Goal: Book appointment/travel/reservation

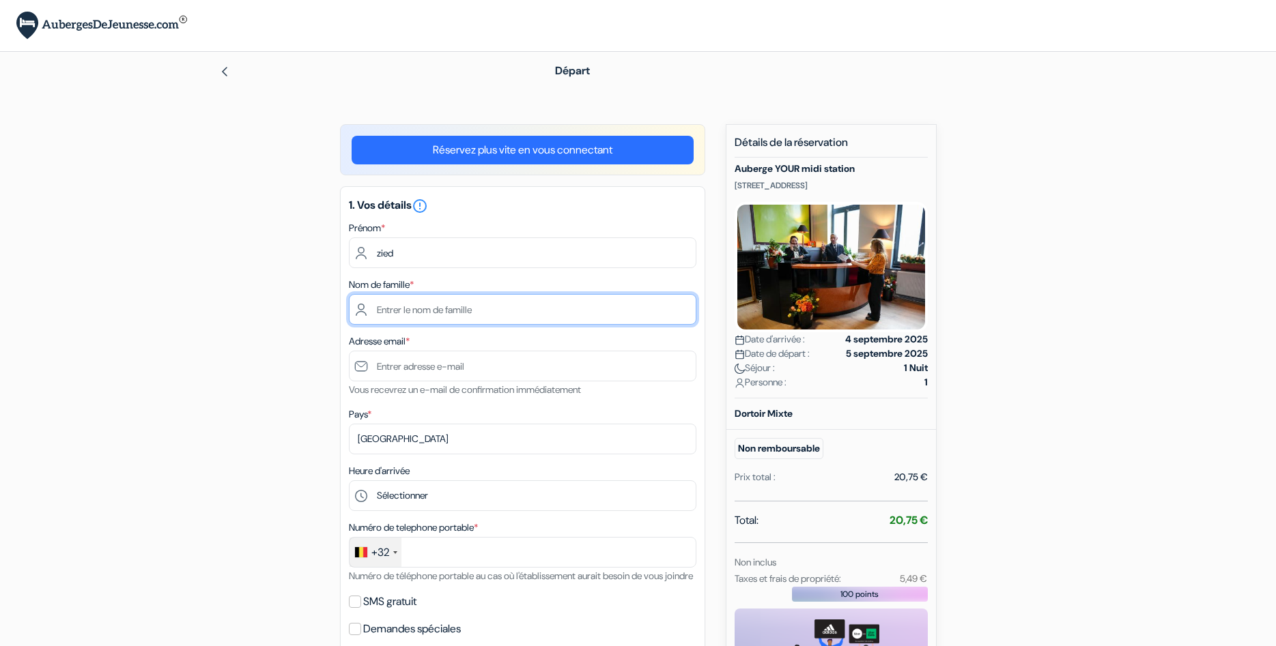
click at [435, 306] on input "text" at bounding box center [522, 309] width 347 height 31
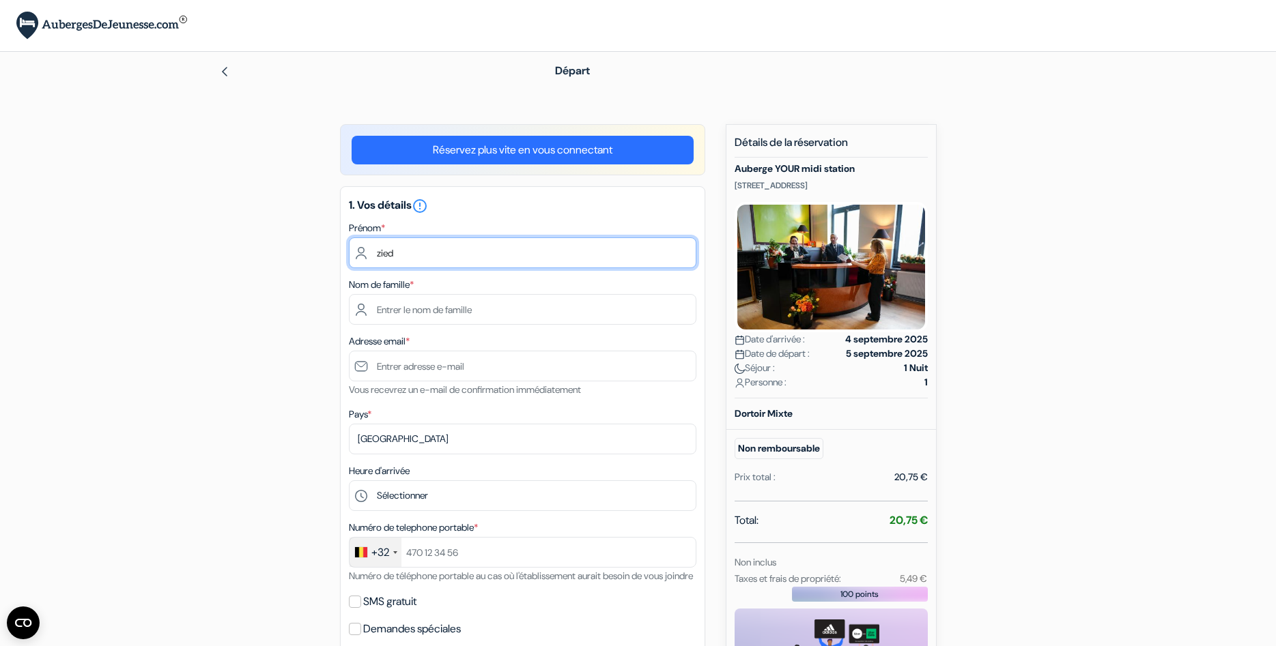
click at [447, 260] on input "zied" at bounding box center [522, 253] width 347 height 31
type input "z"
type input "Zied"
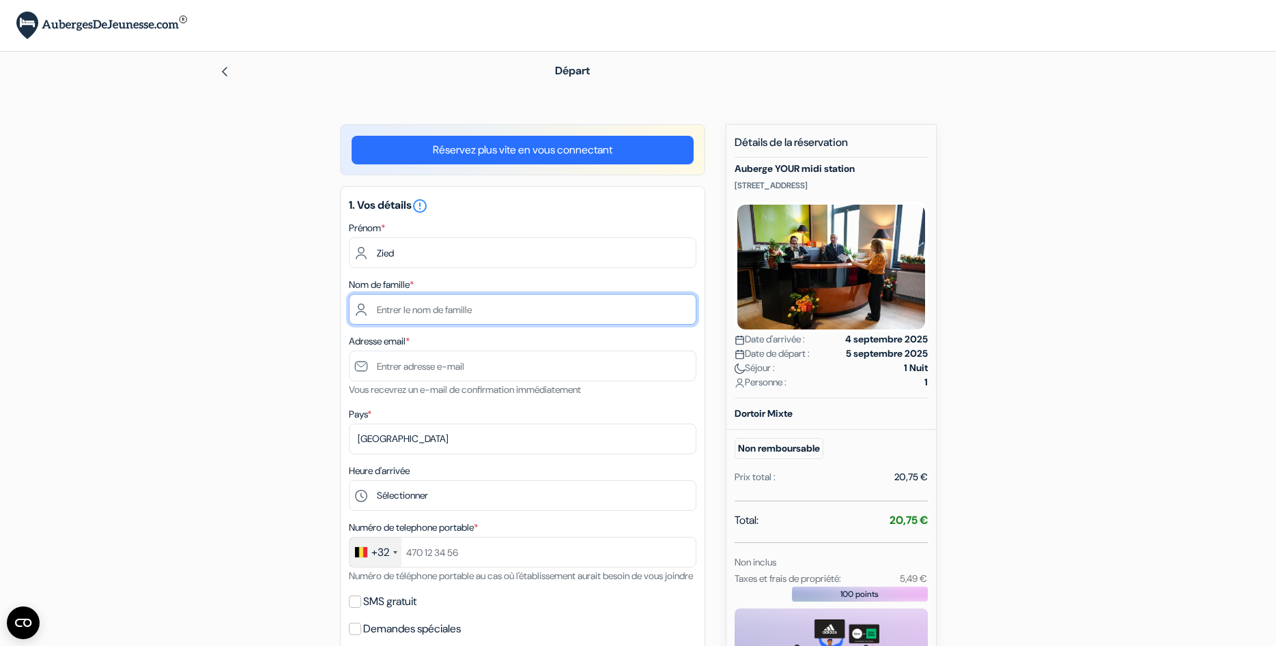
click at [490, 306] on input "text" at bounding box center [522, 309] width 347 height 31
type input "Châabini"
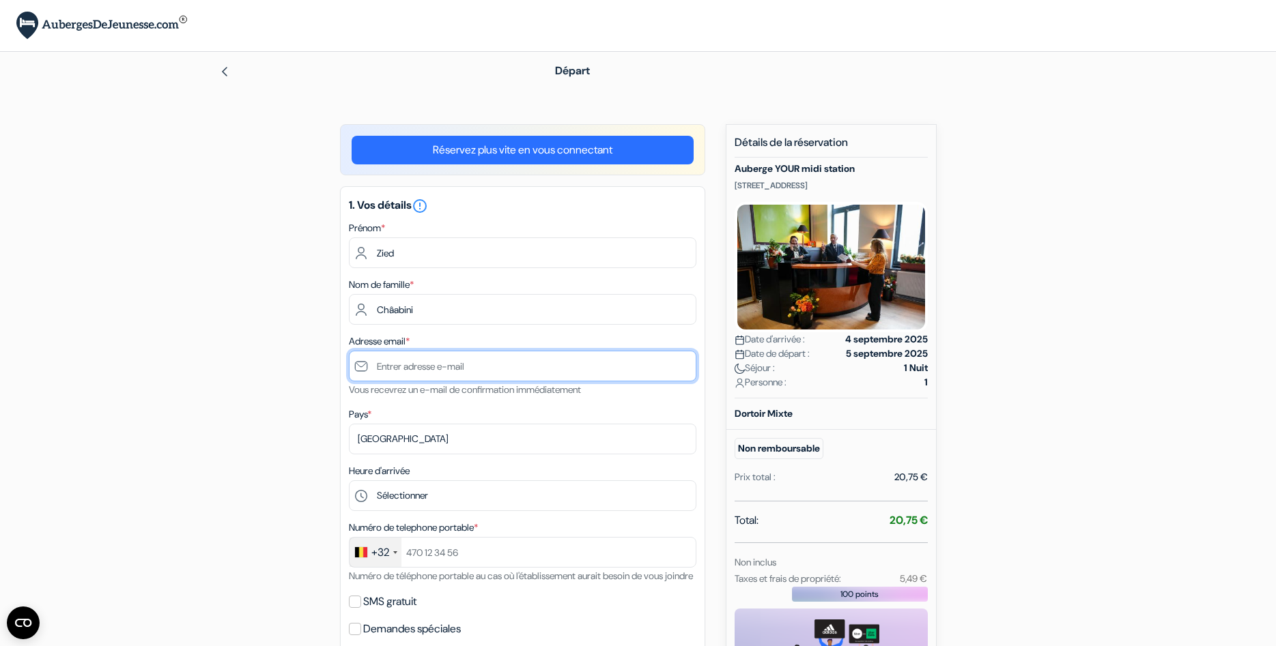
click at [436, 363] on input "text" at bounding box center [522, 366] width 347 height 31
type input "[EMAIL_ADDRESS][DOMAIN_NAME]"
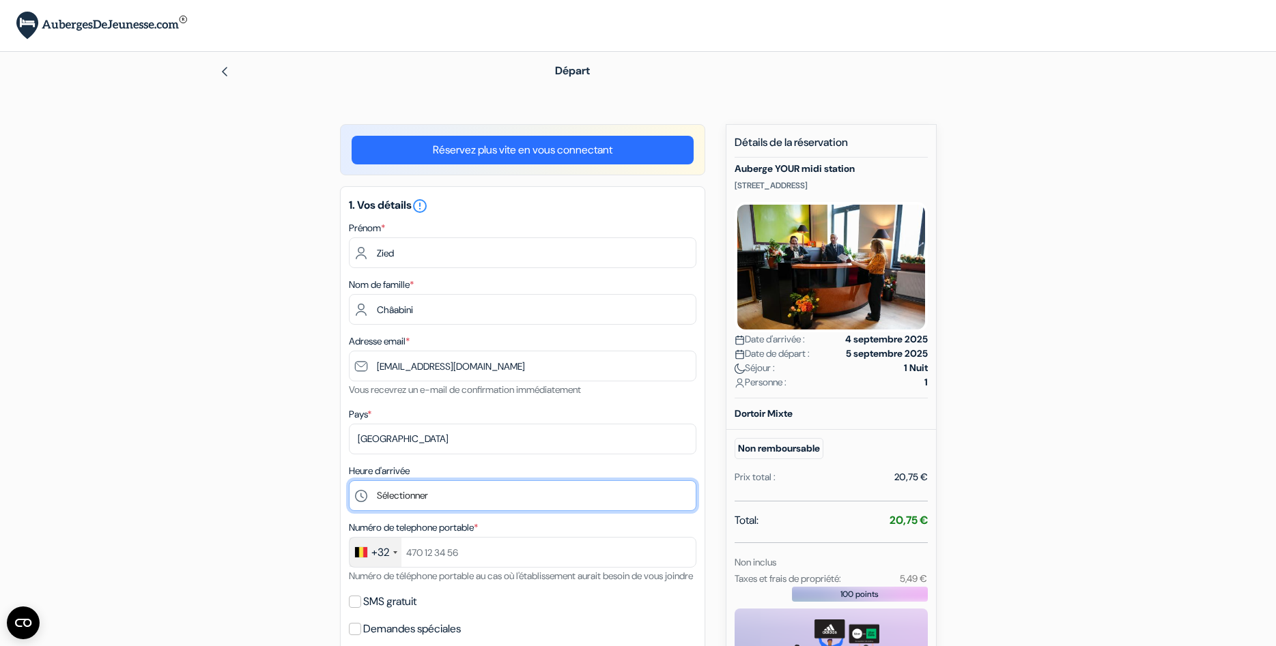
click at [349, 480] on select "Sélectionner 15:00 16:00 17:00 18:00 19:00 20:00 21:00 22:00 23:00" at bounding box center [522, 495] width 347 height 31
select select "15"
click option "15:00" at bounding box center [0, 0] width 0 height 0
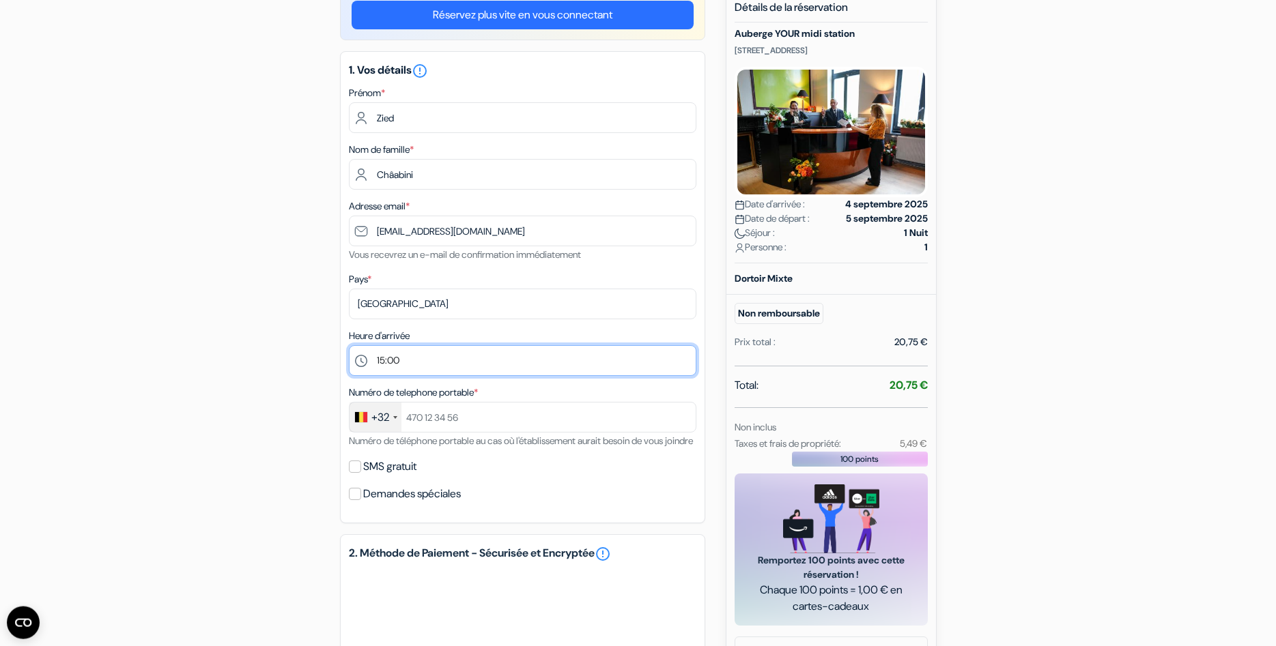
scroll to position [139, 0]
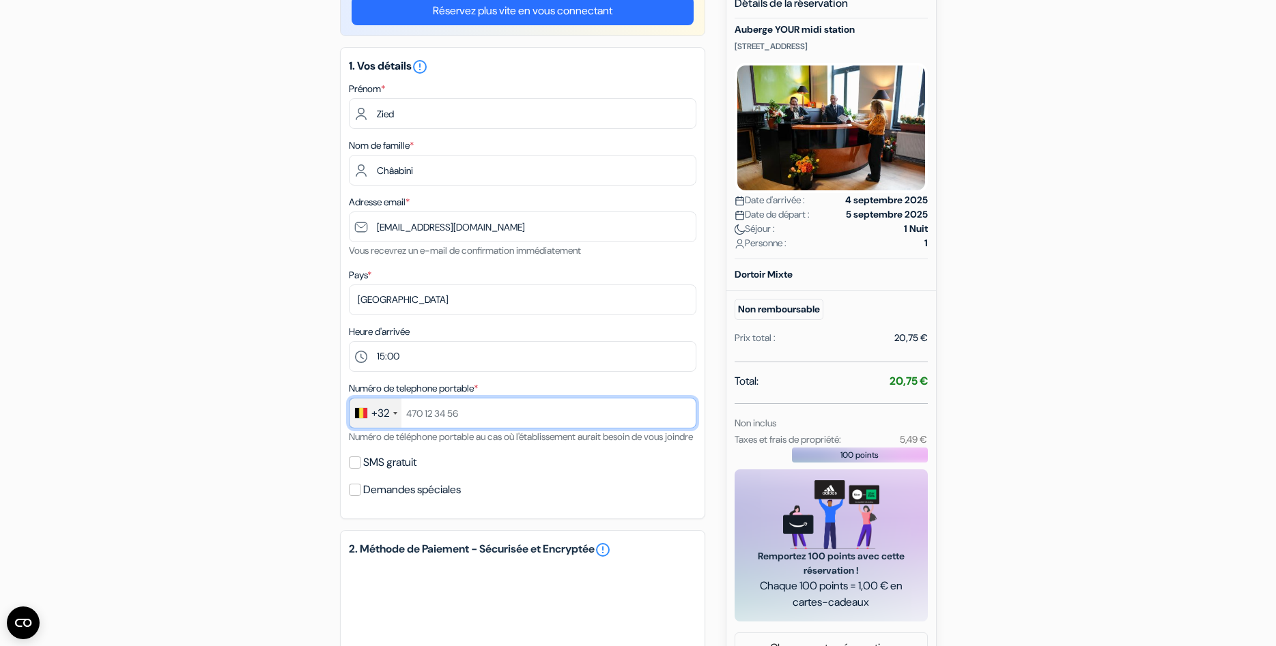
click at [441, 416] on input "text" at bounding box center [522, 413] width 347 height 31
type input "475700322"
click at [352, 496] on input "Demandes spéciales" at bounding box center [355, 490] width 12 height 12
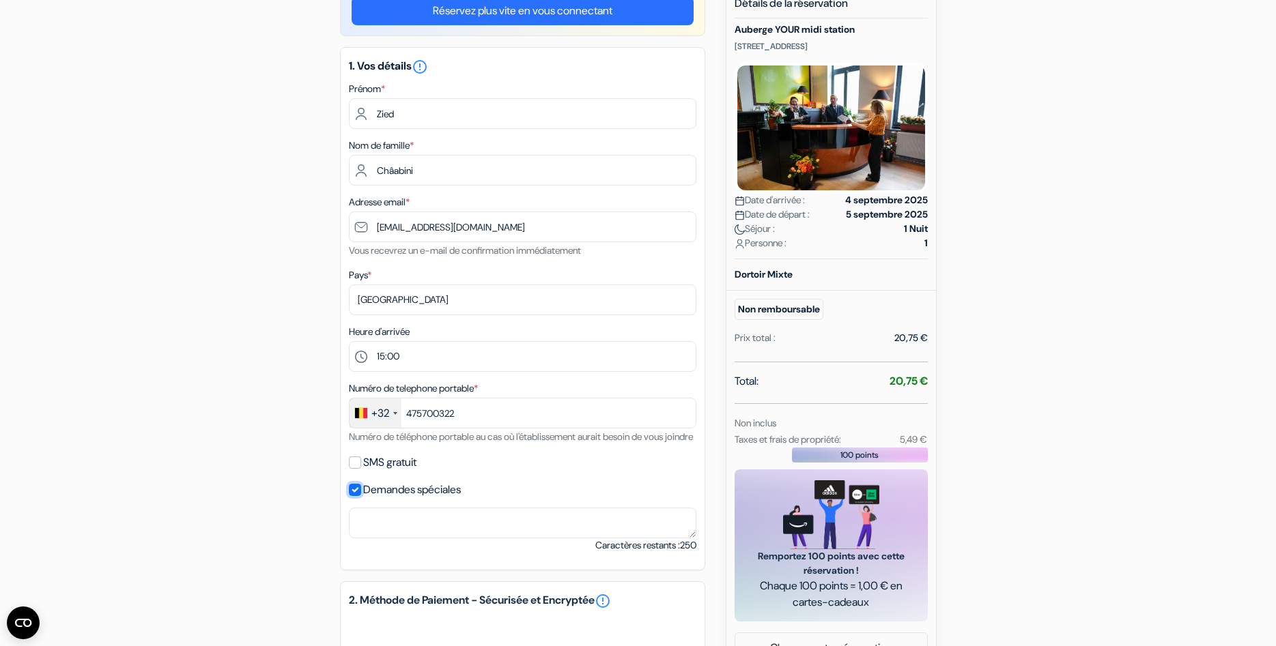
click at [354, 496] on input "Demandes spéciales" at bounding box center [355, 490] width 12 height 12
checkbox input "false"
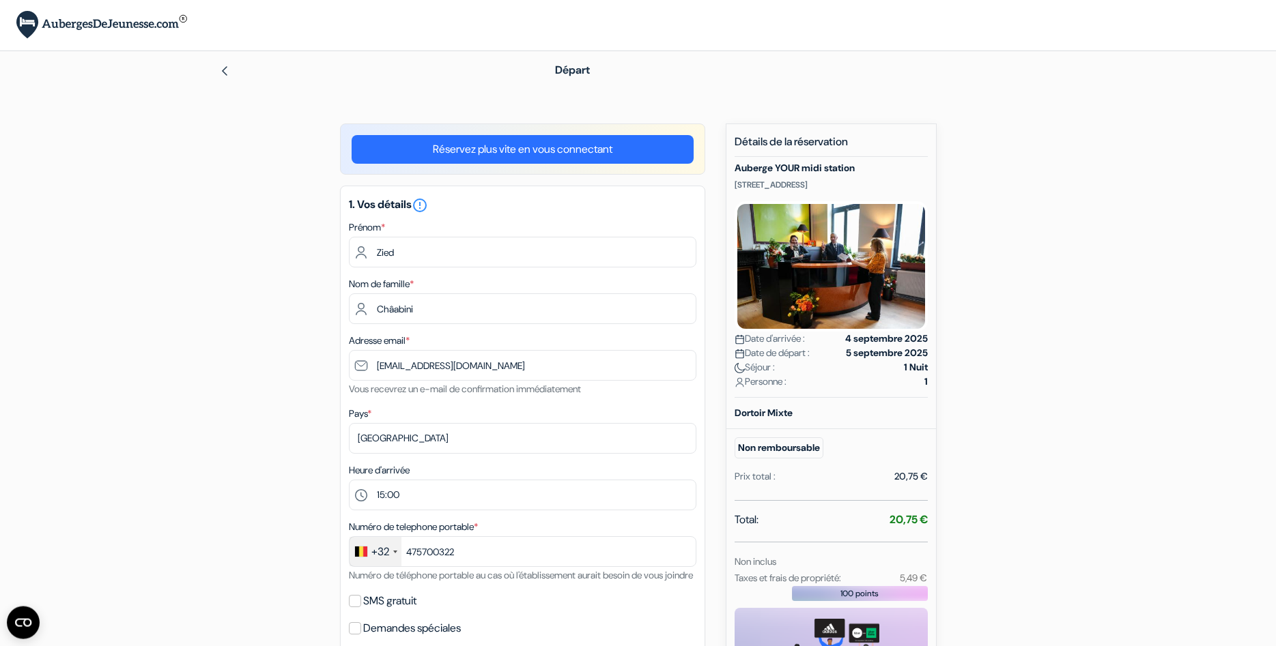
scroll to position [0, 0]
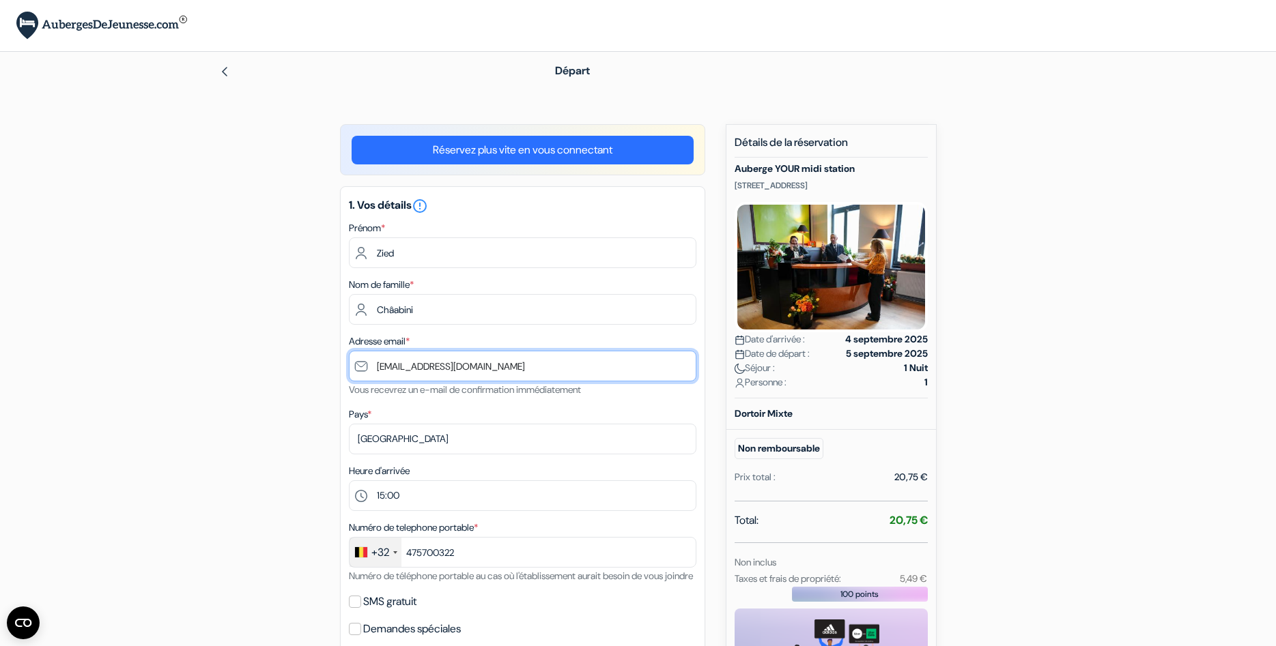
drag, startPoint x: 375, startPoint y: 366, endPoint x: 513, endPoint y: 366, distance: 137.2
click at [513, 366] on input "[EMAIL_ADDRESS][DOMAIN_NAME]" at bounding box center [522, 366] width 347 height 31
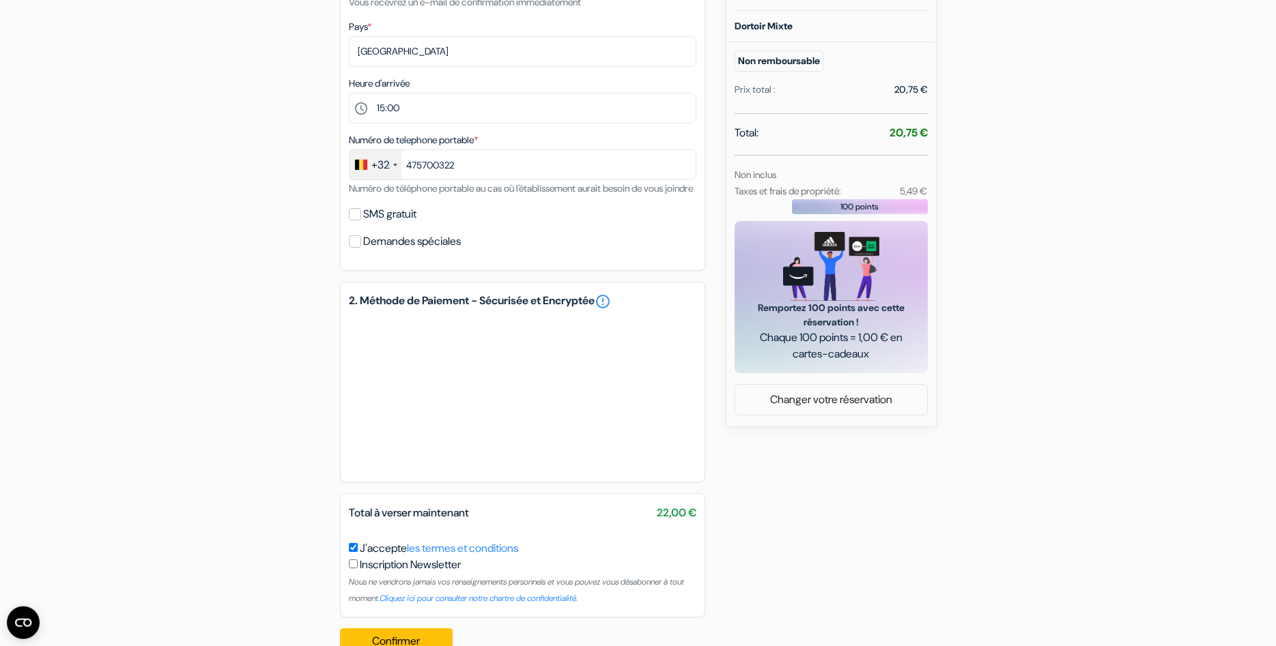
scroll to position [437, 0]
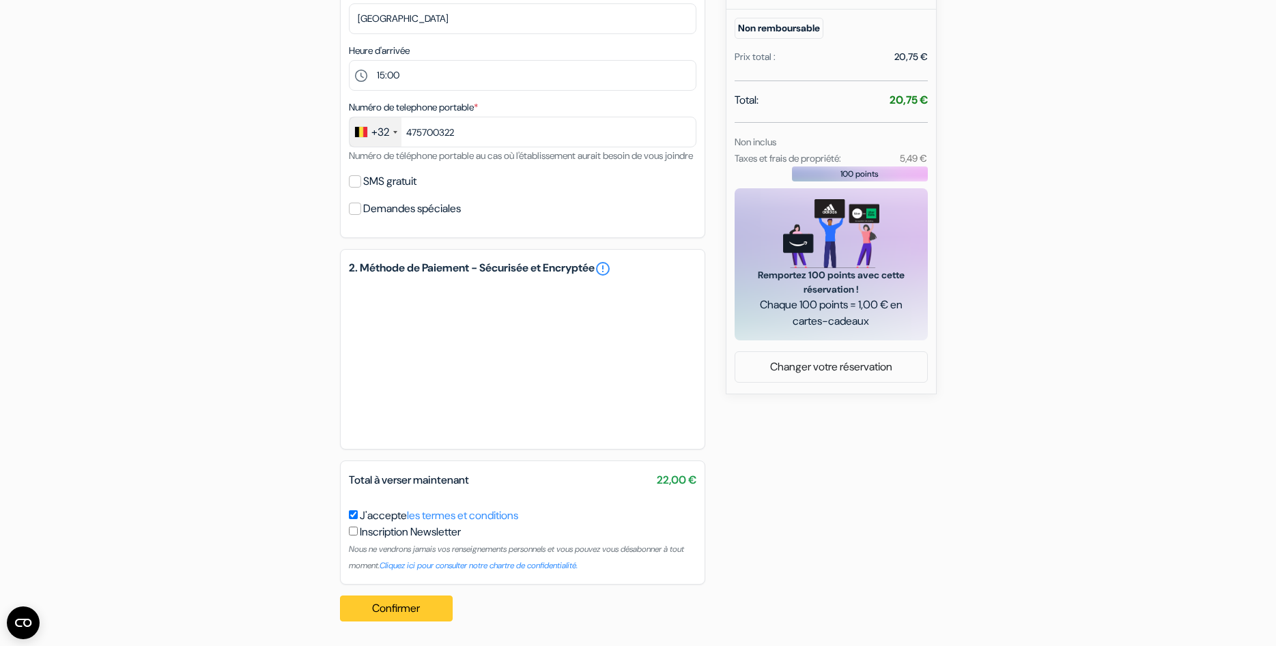
type input "[EMAIL_ADDRESS][DOMAIN_NAME]"
click at [415, 608] on button "Confirmer Loading..." at bounding box center [396, 609] width 113 height 26
click at [373, 609] on button "Confirmer Loading..." at bounding box center [396, 609] width 113 height 26
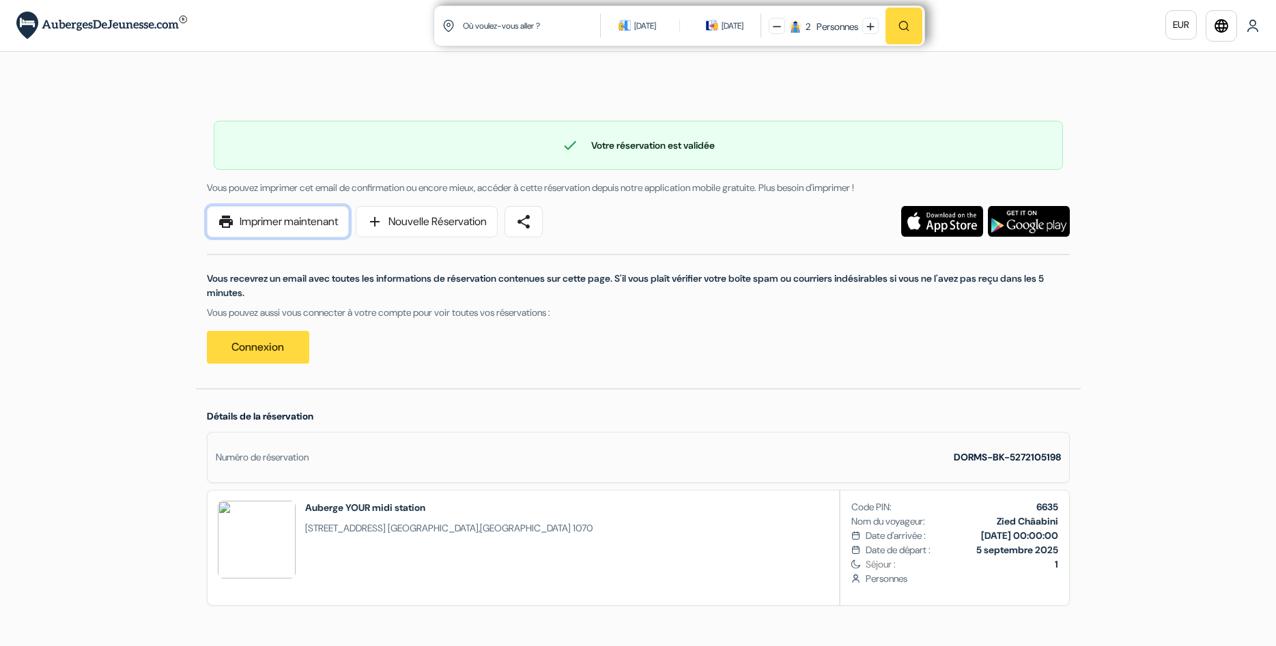
click at [322, 225] on link "print Imprimer maintenant" at bounding box center [278, 221] width 142 height 31
